Goal: Use online tool/utility: Utilize a website feature to perform a specific function

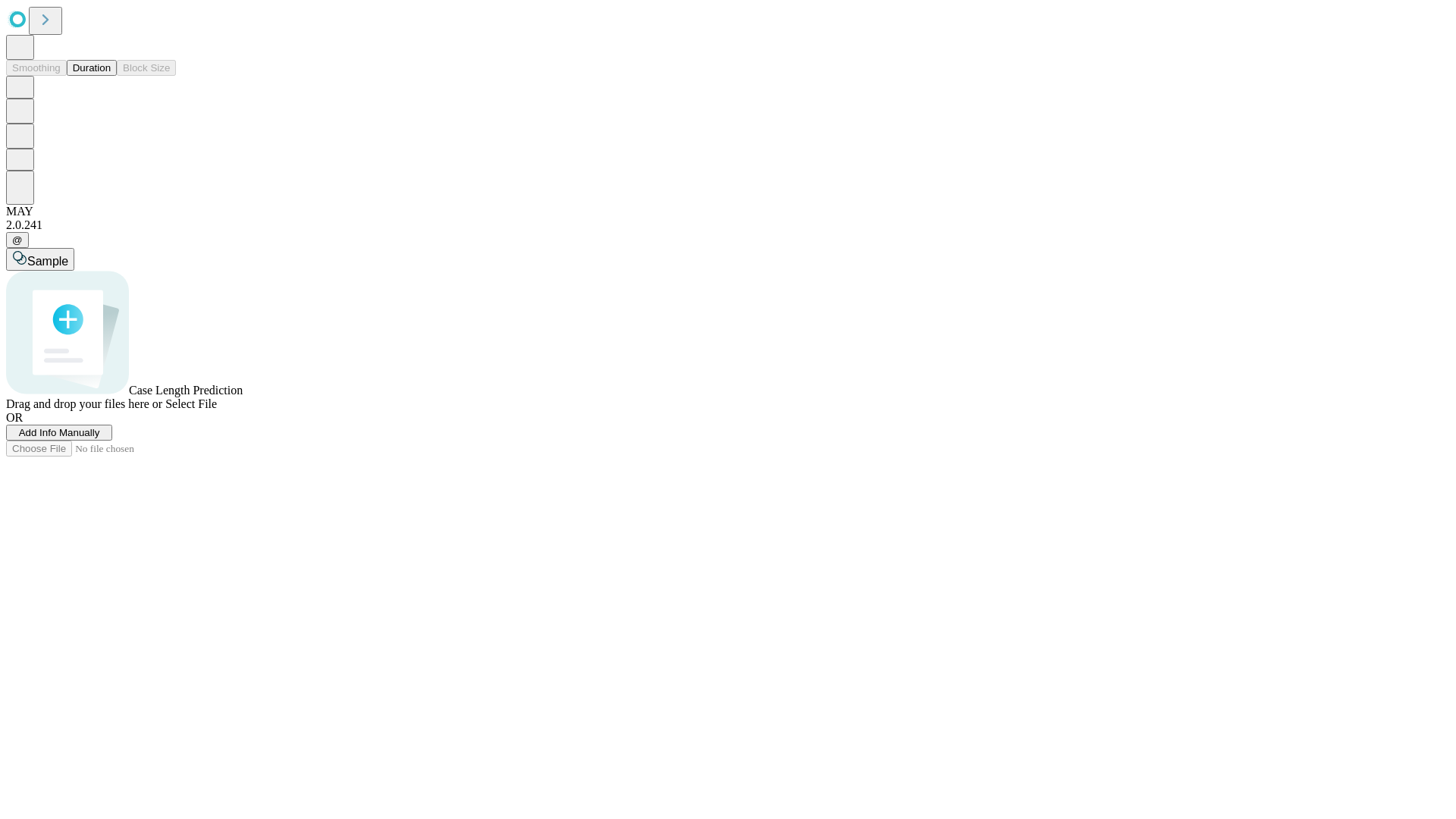
click at [100, 438] on span "Add Info Manually" at bounding box center [59, 432] width 81 height 11
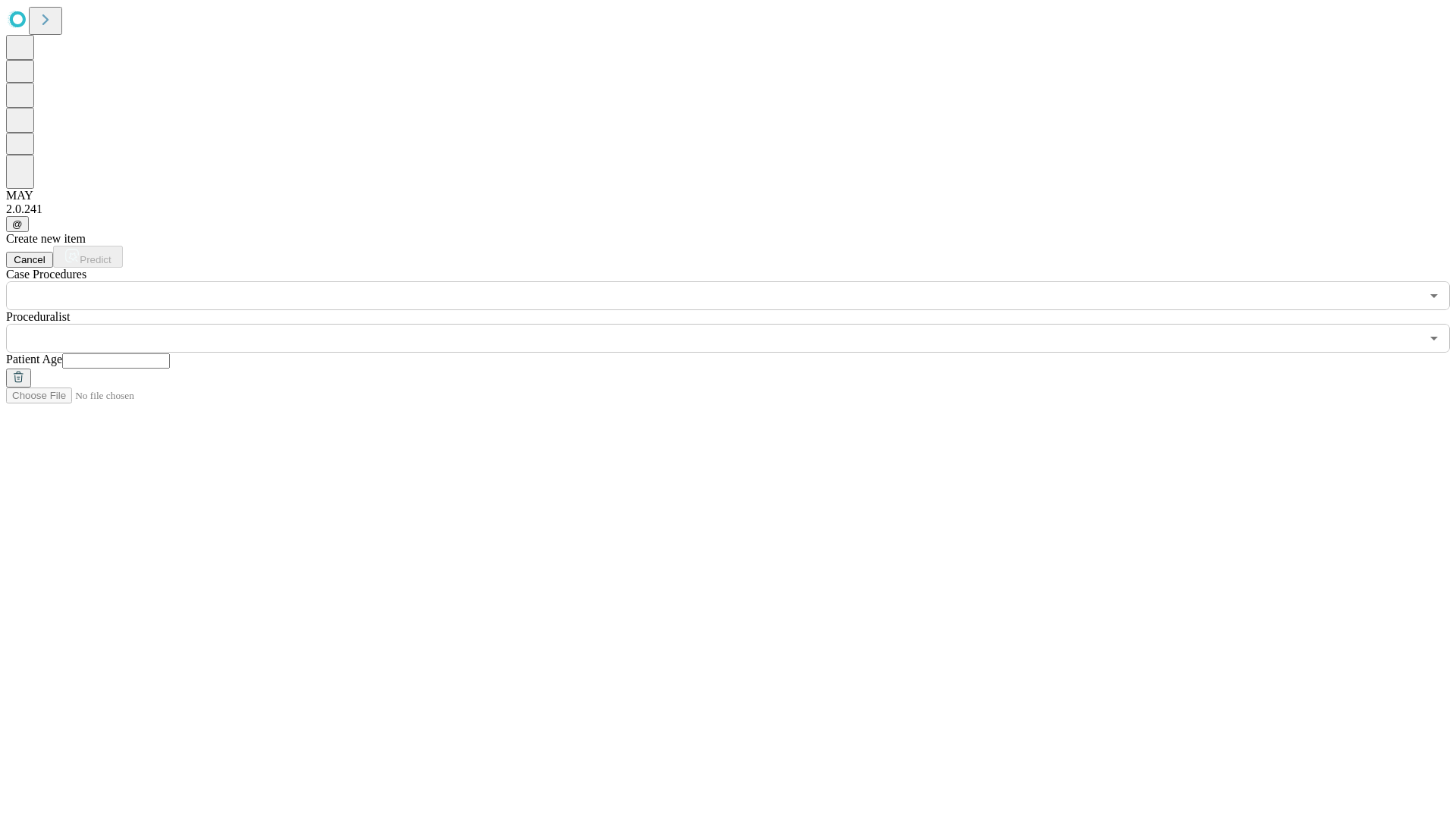
click at [170, 354] on input "text" at bounding box center [116, 361] width 107 height 15
type input "*"
click at [739, 324] on input "text" at bounding box center [713, 338] width 1414 height 29
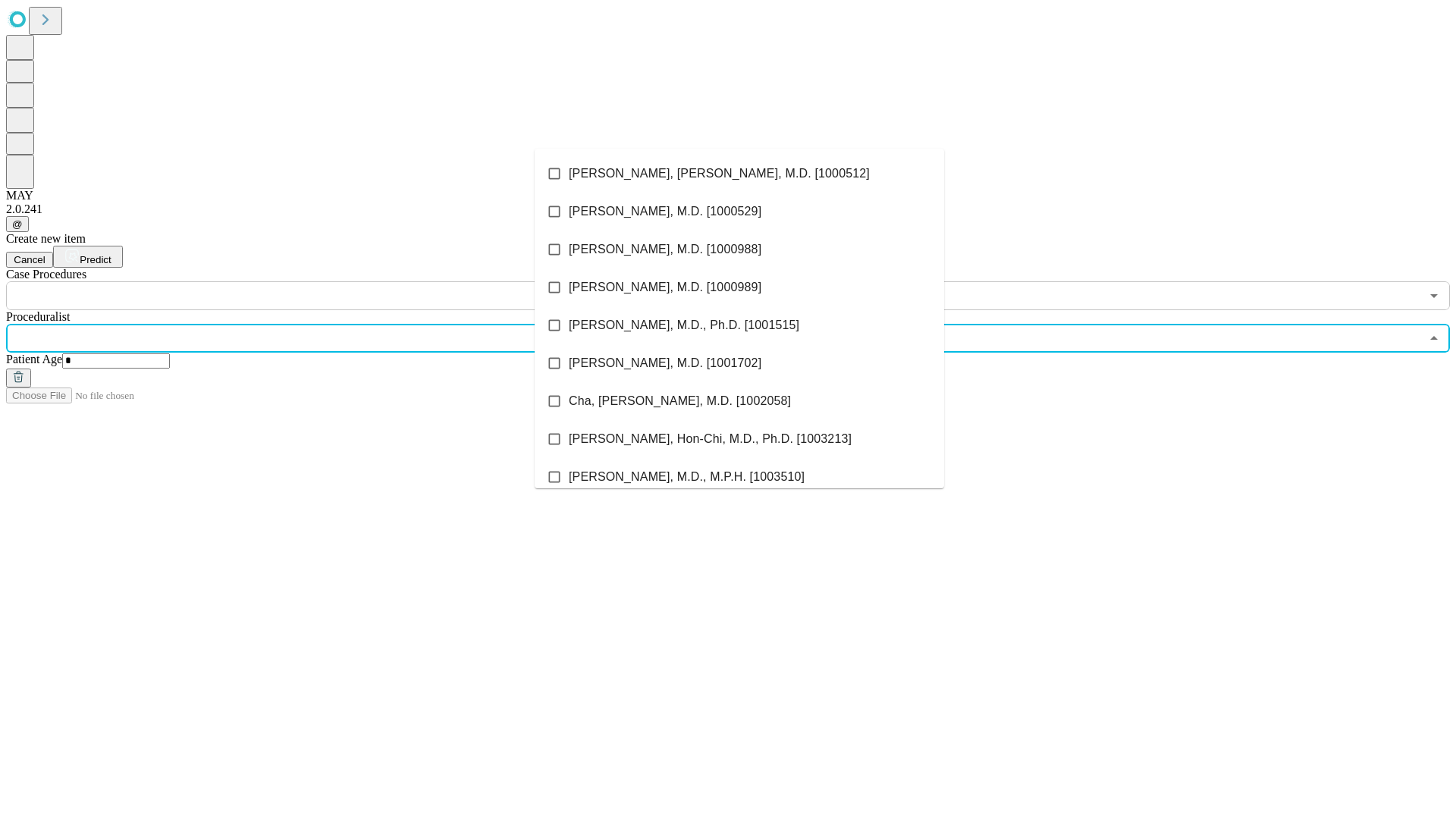
click at [740, 174] on li "[PERSON_NAME], [PERSON_NAME], M.D. [1000512]" at bounding box center [739, 174] width 410 height 38
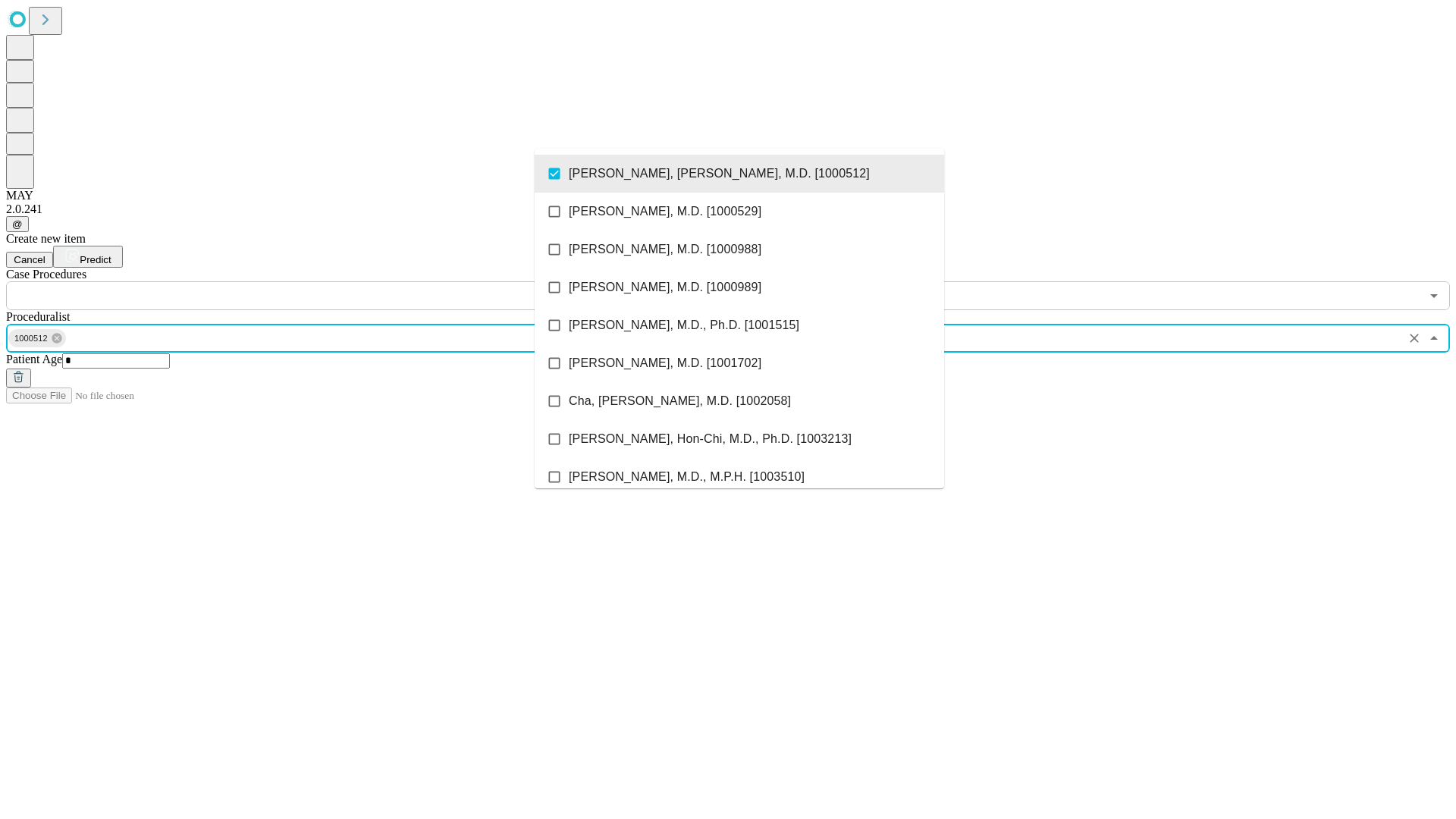
click at [319, 281] on input "text" at bounding box center [713, 296] width 1414 height 29
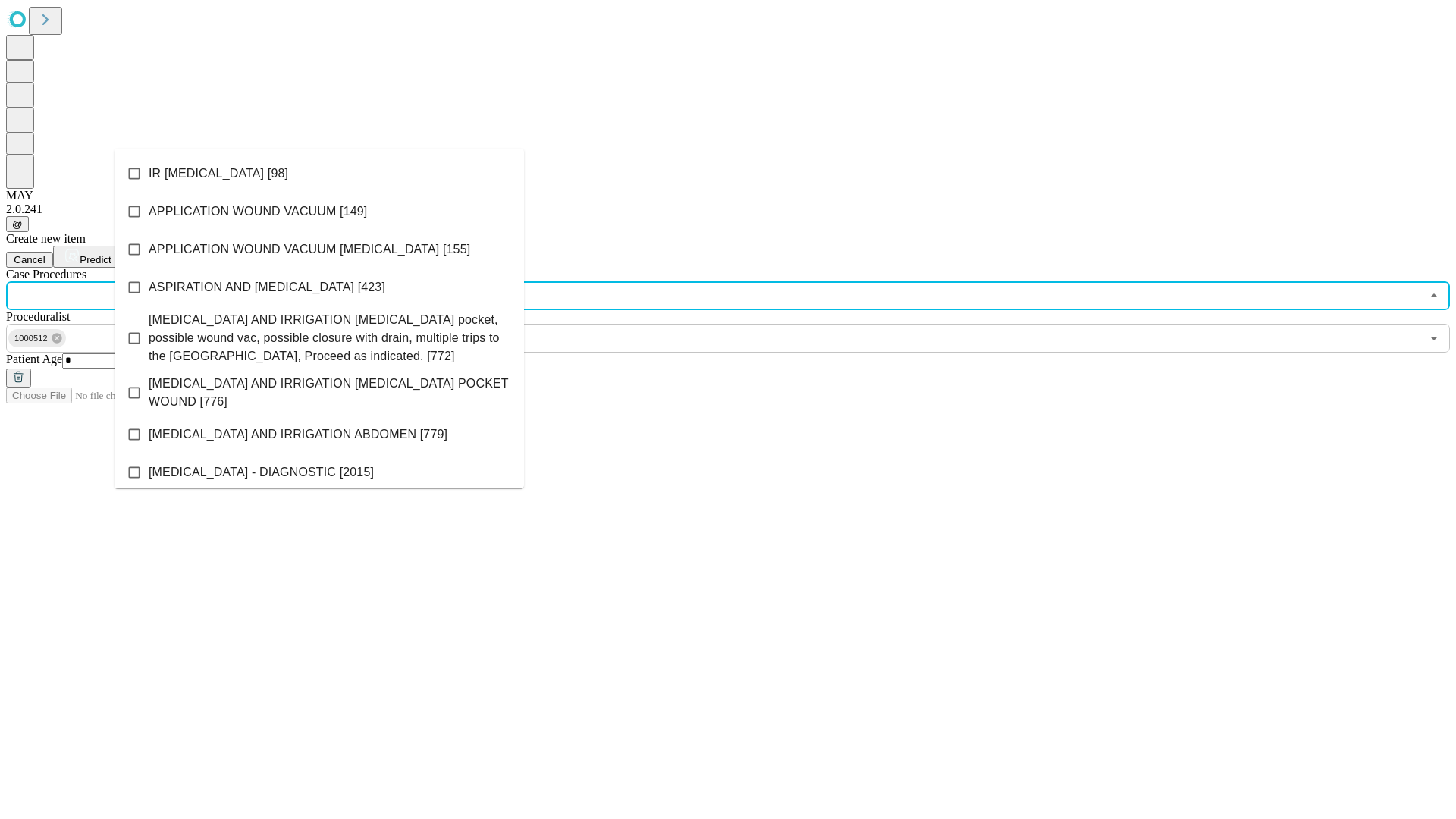
click at [319, 174] on li "IR [MEDICAL_DATA] [98]" at bounding box center [319, 174] width 410 height 38
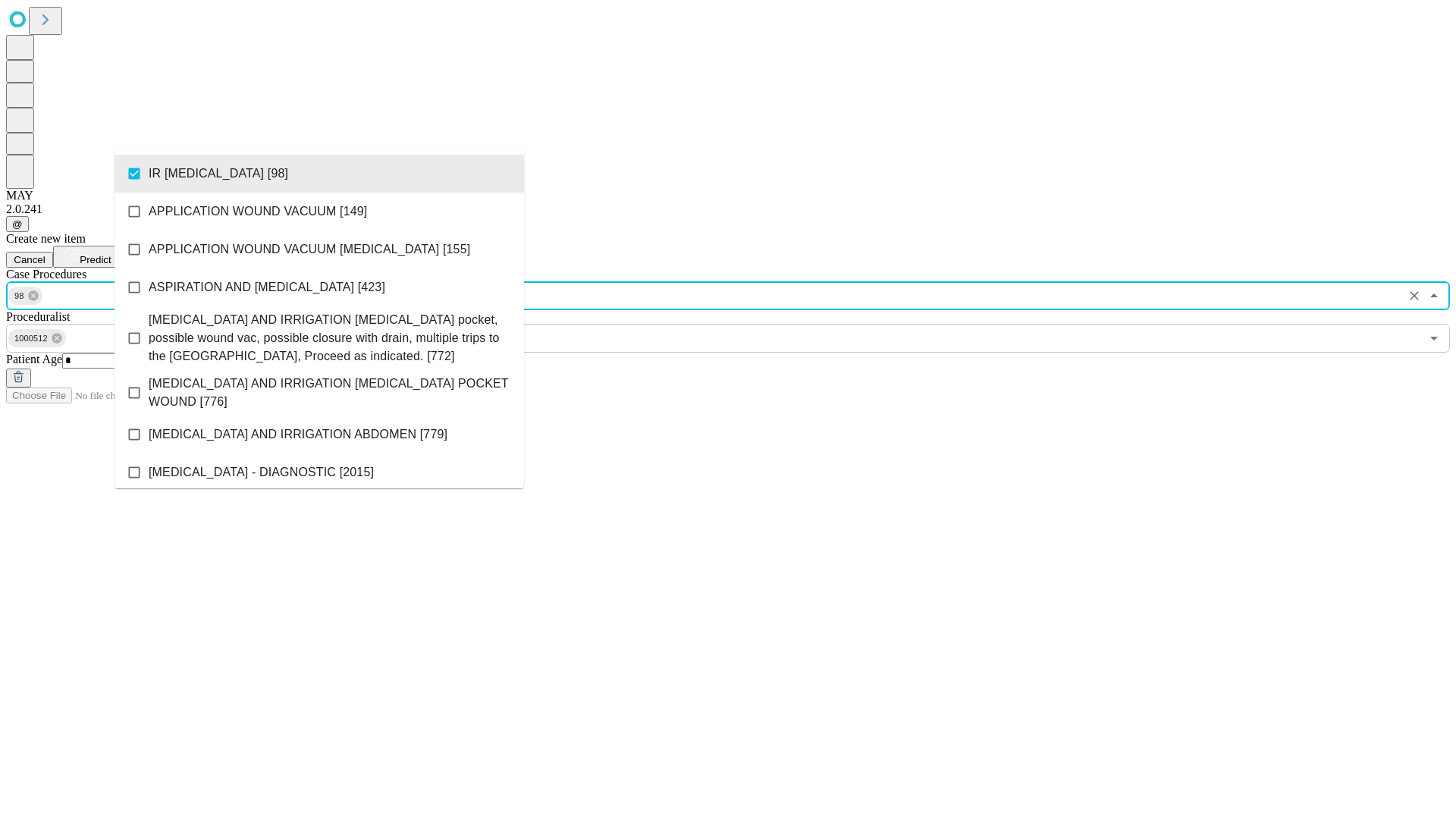
click at [111, 254] on span "Predict" at bounding box center [95, 259] width 31 height 11
